Goal: Information Seeking & Learning: Check status

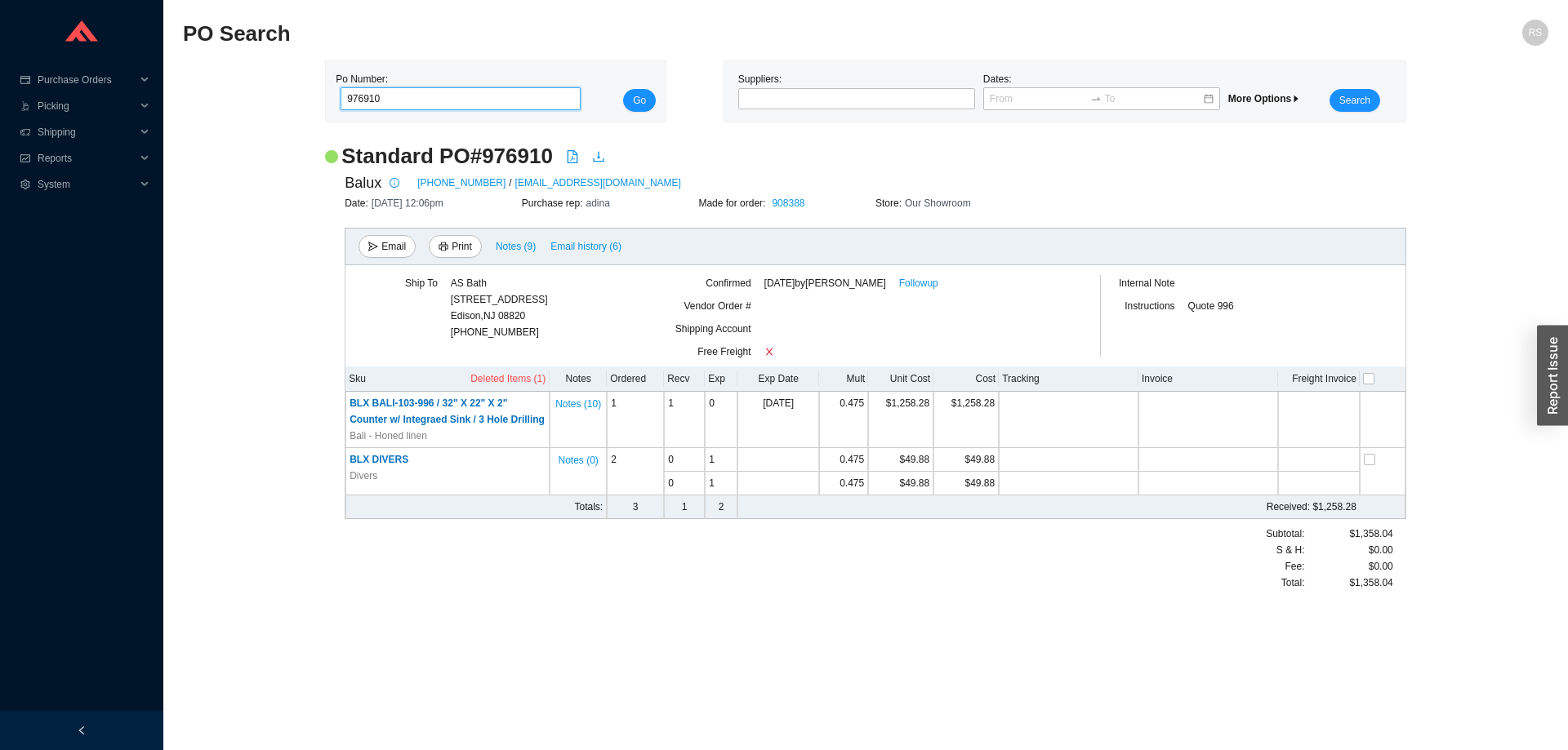
drag, startPoint x: 353, startPoint y: 98, endPoint x: 276, endPoint y: 91, distance: 77.3
click at [341, 91] on input "976910" at bounding box center [460, 98] width 240 height 23
paste input "2099"
type input "972099"
click at [642, 100] on span "Go" at bounding box center [639, 100] width 13 height 16
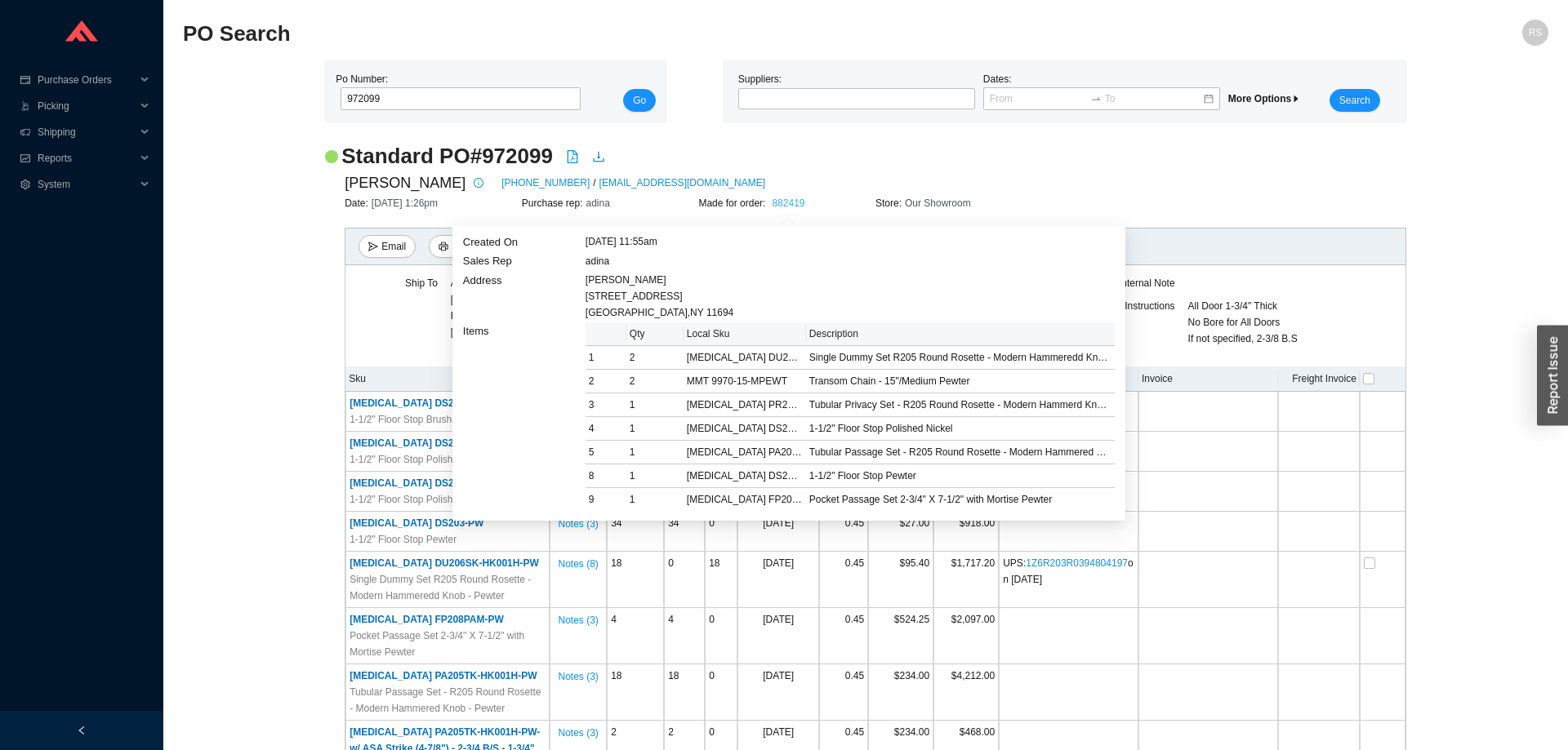
click at [794, 200] on link "882419" at bounding box center [789, 203] width 33 height 12
